Goal: Task Accomplishment & Management: Complete application form

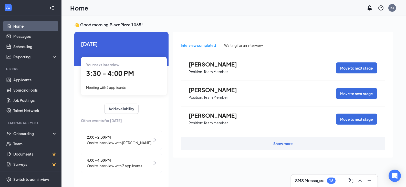
click at [142, 85] on div "Meeting with 2 applicants" at bounding box center [124, 88] width 76 height 6
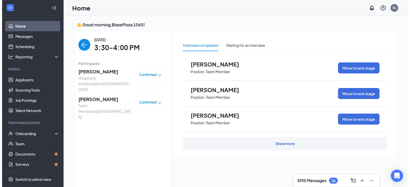
scroll to position [2, 0]
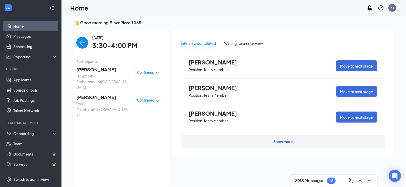
click at [109, 69] on span "[PERSON_NAME]" at bounding box center [103, 69] width 54 height 7
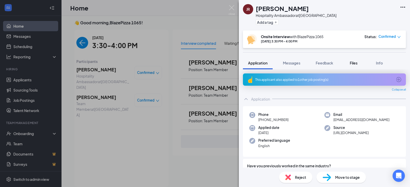
click at [348, 60] on button "Files" at bounding box center [354, 63] width 21 height 13
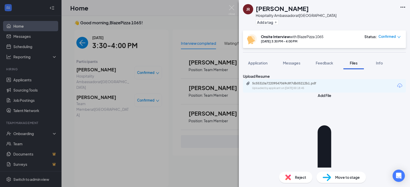
drag, startPoint x: 312, startPoint y: 65, endPoint x: 353, endPoint y: 60, distance: 41.0
click at [353, 60] on button "Files" at bounding box center [354, 63] width 21 height 13
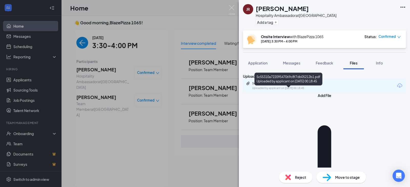
click at [312, 86] on div "5c55310a72209547069c8f7db05212b1.pdf" at bounding box center [288, 84] width 72 height 4
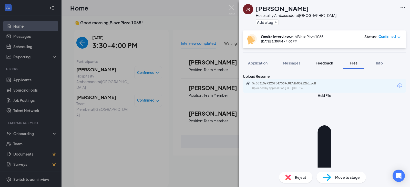
click at [325, 61] on span "Feedback" at bounding box center [324, 63] width 17 height 5
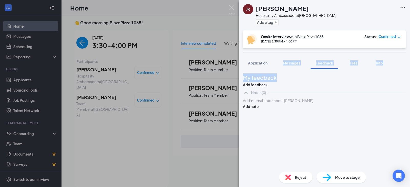
click at [281, 68] on div "JR [PERSON_NAME] Hospitality Ambassador at [GEOGRAPHIC_DATA] Add a tag Onsite I…" at bounding box center [324, 93] width 171 height 187
click at [284, 66] on button "Messages" at bounding box center [292, 63] width 28 height 13
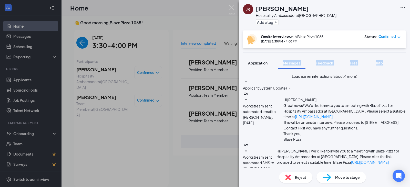
click at [261, 64] on span "Application" at bounding box center [257, 63] width 19 height 5
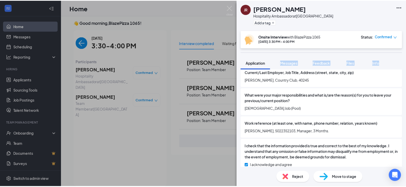
scroll to position [562, 0]
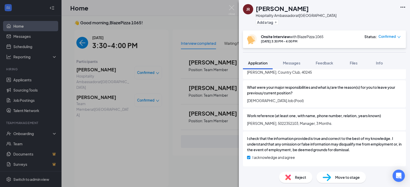
click at [228, 8] on div "JR [PERSON_NAME] Hospitality Ambassador at [GEOGRAPHIC_DATA] Add a tag Onsite I…" at bounding box center [205, 93] width 410 height 187
